Goal: Task Accomplishment & Management: Manage account settings

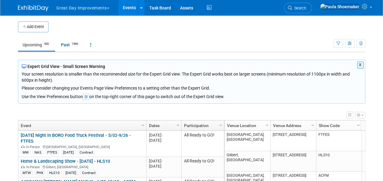
click at [360, 62] on button "X" at bounding box center [360, 65] width 6 height 7
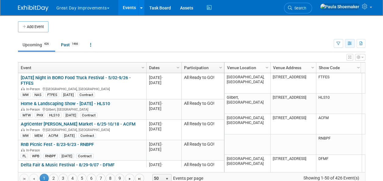
click at [350, 42] on icon "button" at bounding box center [350, 44] width 5 height 4
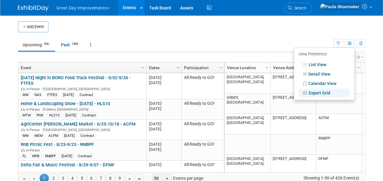
click at [277, 36] on td "Upcoming 426 Past 1466 All Events 1892 Past and Upcoming Grouped Annually Event…" at bounding box center [176, 42] width 316 height 20
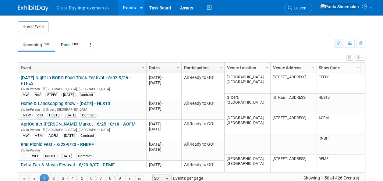
click at [338, 42] on icon "button" at bounding box center [338, 44] width 4 height 4
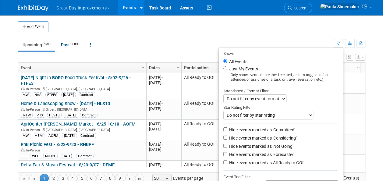
scroll to position [50, 0]
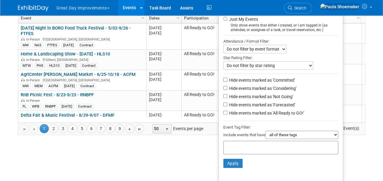
click at [231, 145] on input "text" at bounding box center [250, 147] width 49 height 6
type input "pl"
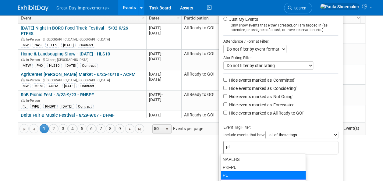
click at [230, 172] on div "PL" at bounding box center [263, 175] width 85 height 9
type input "PL"
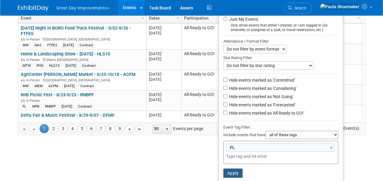
click at [230, 170] on button "Apply" at bounding box center [233, 173] width 20 height 9
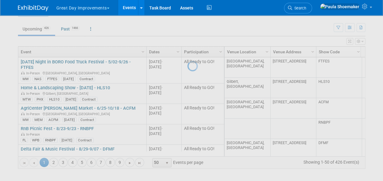
scroll to position [15, 0]
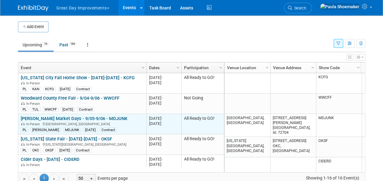
click at [51, 118] on link "[PERSON_NAME] Market Days - 9/05-9/06 - MDJUNK" at bounding box center [74, 118] width 107 height 5
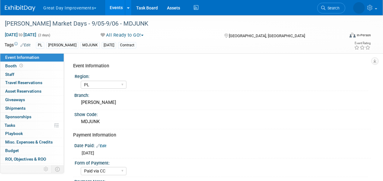
select select "PL"
select select "Paid via CC"
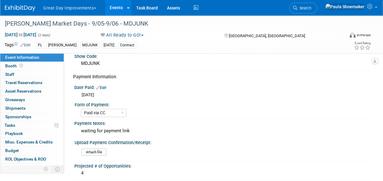
scroll to position [59, 0]
